Goal: Find specific page/section: Find specific page/section

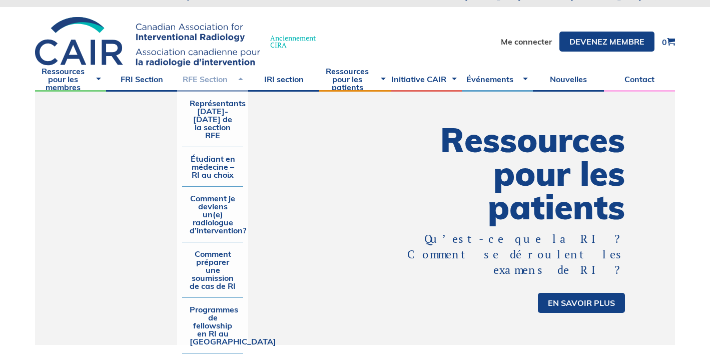
scroll to position [18, 0]
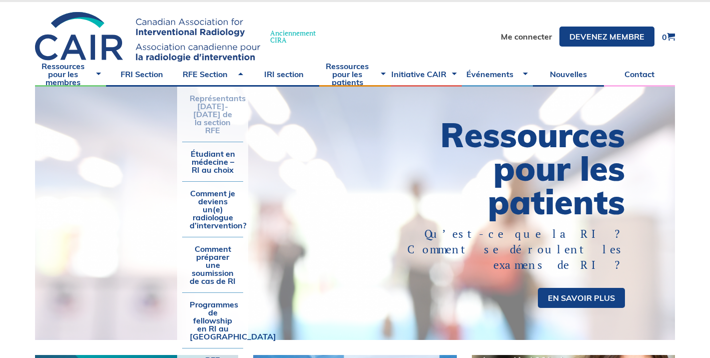
click at [222, 105] on link "Représentants [DATE]-[DATE] de la section RFE" at bounding box center [212, 114] width 61 height 55
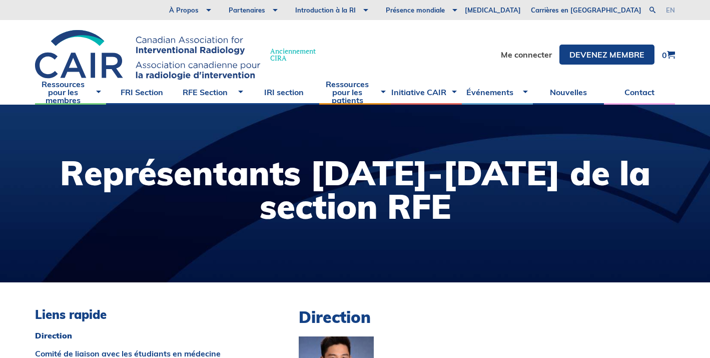
click at [671, 10] on link "en" at bounding box center [670, 10] width 9 height 7
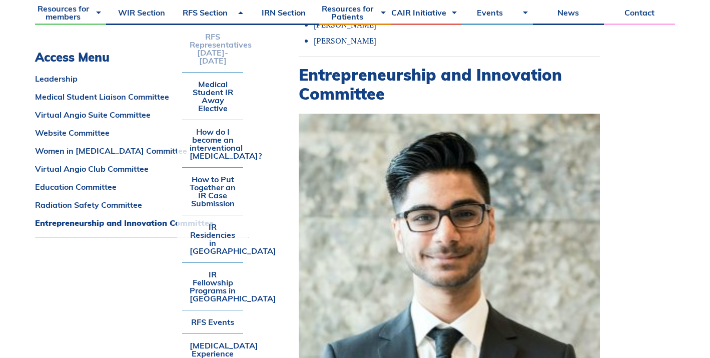
scroll to position [7427, 0]
